Goal: Task Accomplishment & Management: Manage account settings

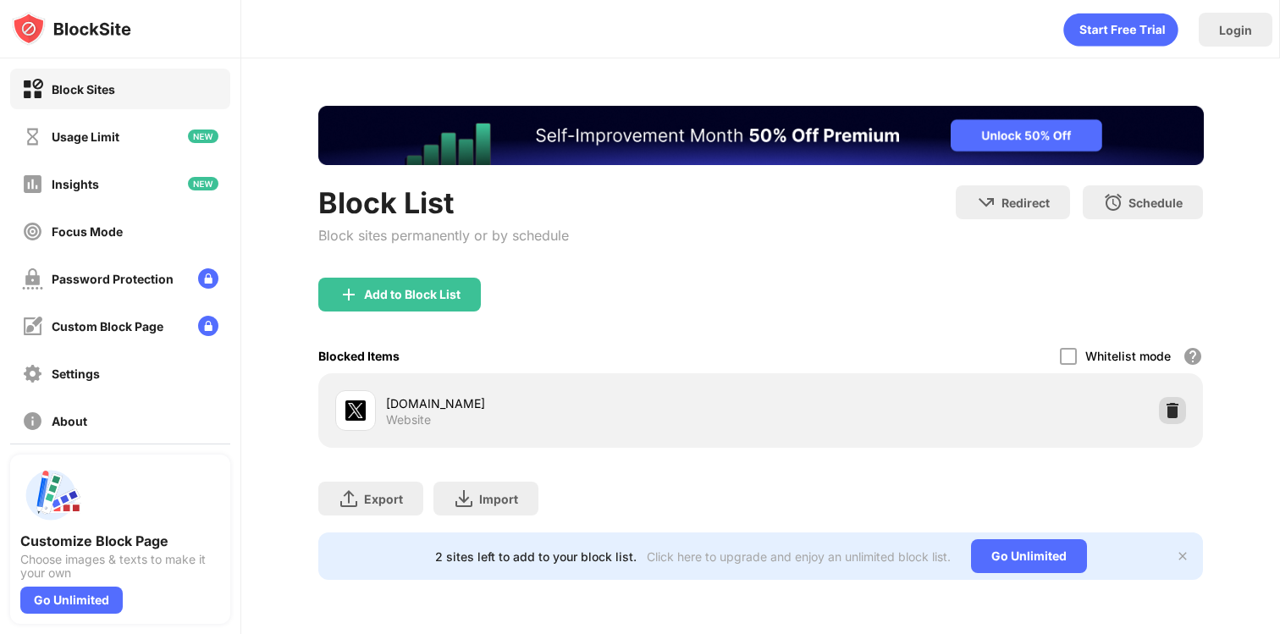
click at [1166, 408] on img at bounding box center [1172, 410] width 17 height 17
